Goal: Book appointment/travel/reservation

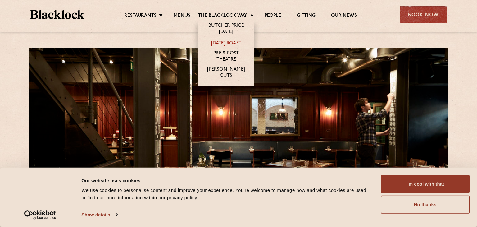
click at [224, 41] on link "[DATE] Roast" at bounding box center [226, 43] width 30 height 7
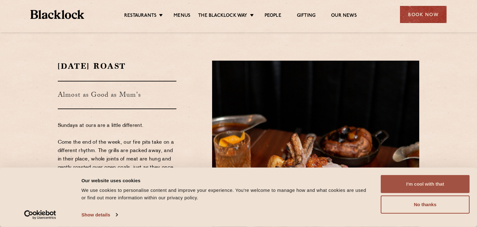
click at [410, 189] on button "I'm cool with that" at bounding box center [425, 184] width 89 height 18
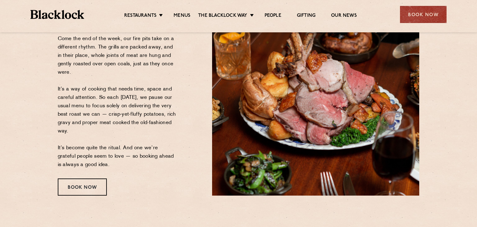
scroll to position [104, 0]
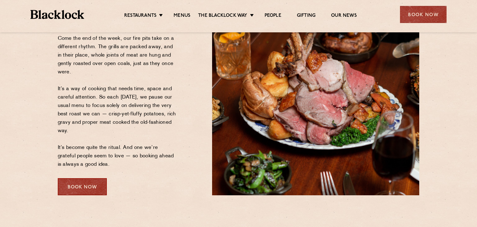
click at [91, 182] on div "Book Now" at bounding box center [82, 186] width 49 height 17
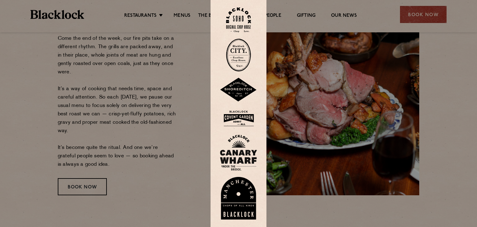
click at [244, 23] on img at bounding box center [238, 19] width 25 height 25
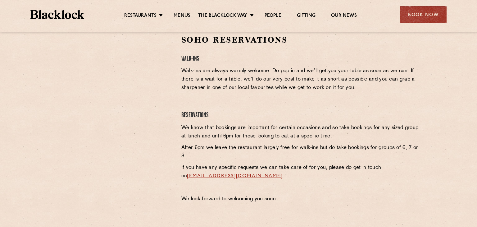
scroll to position [208, 0]
